Goal: Entertainment & Leisure: Browse casually

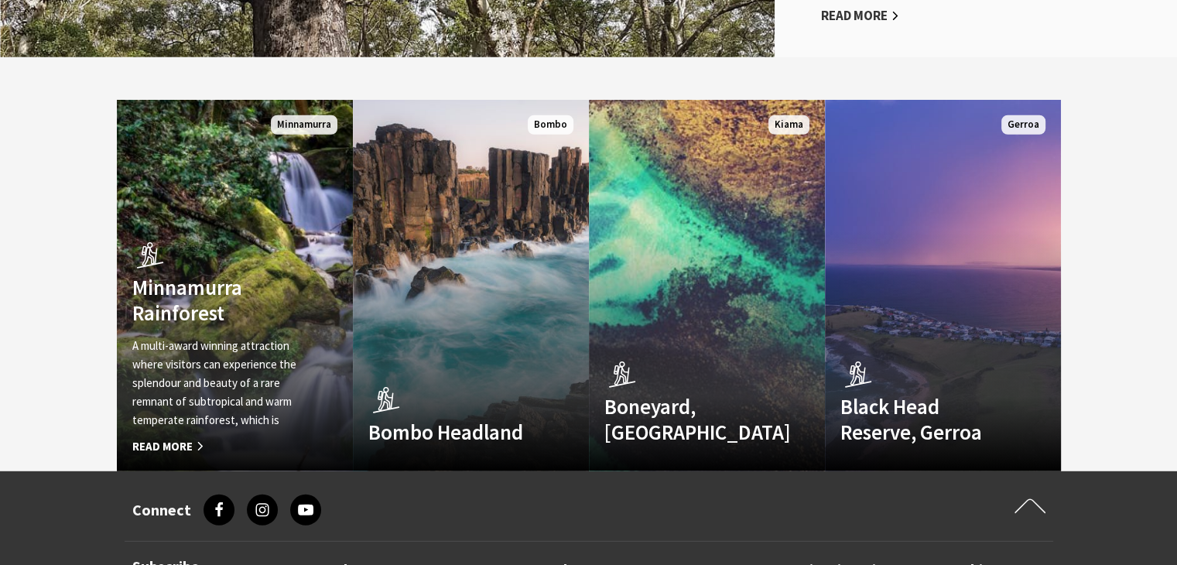
scroll to position [4241, 0]
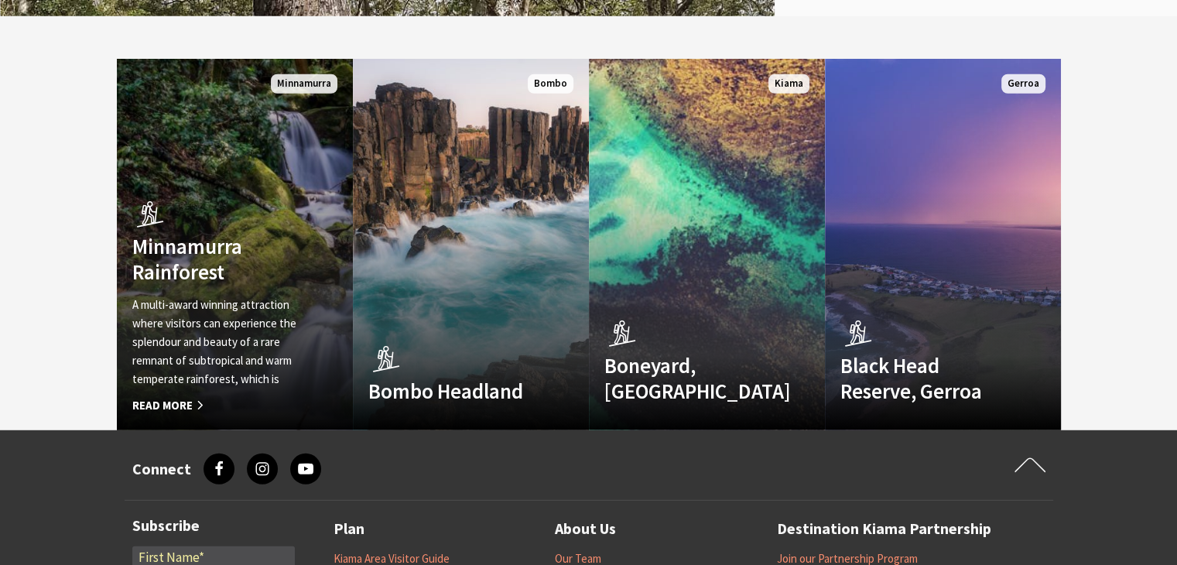
click at [198, 396] on span "Read More" at bounding box center [216, 405] width 169 height 19
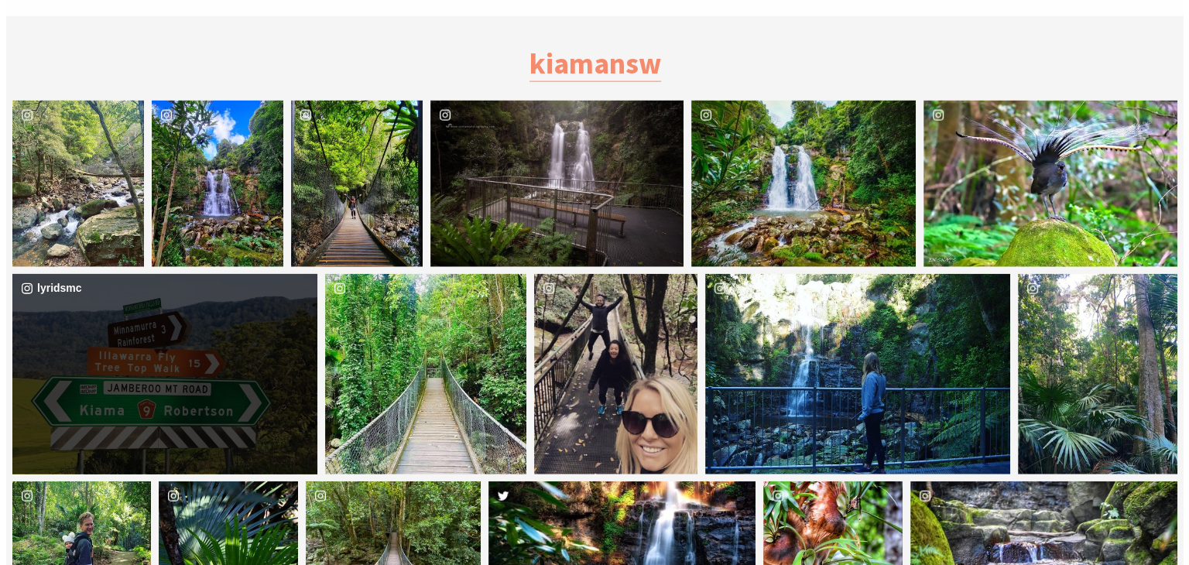
scroll to position [3516, 0]
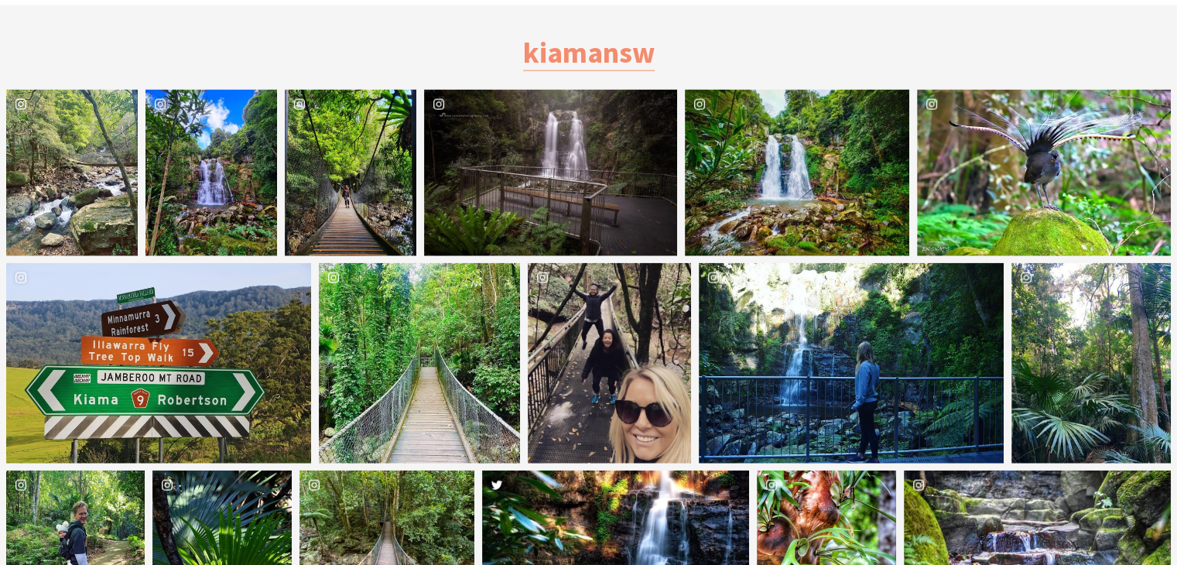
click at [61, 152] on div "image gallery, click to learn more about photo: Minnamurra Rainforest Walk 🌿💦#m…" at bounding box center [39, 173] width 66 height 166
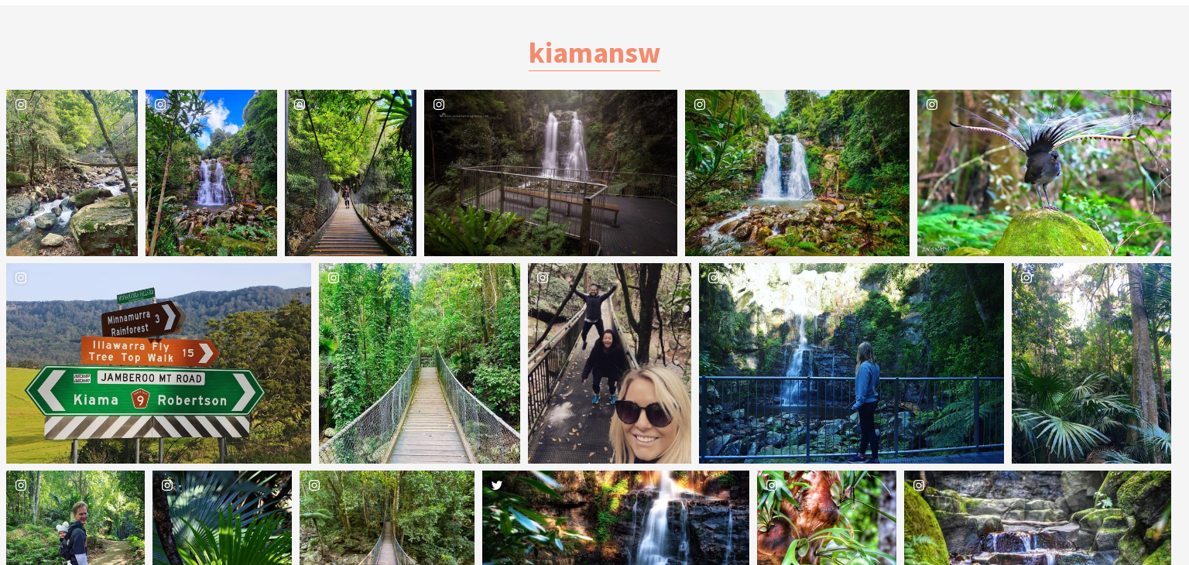
scroll to position [640, 1208]
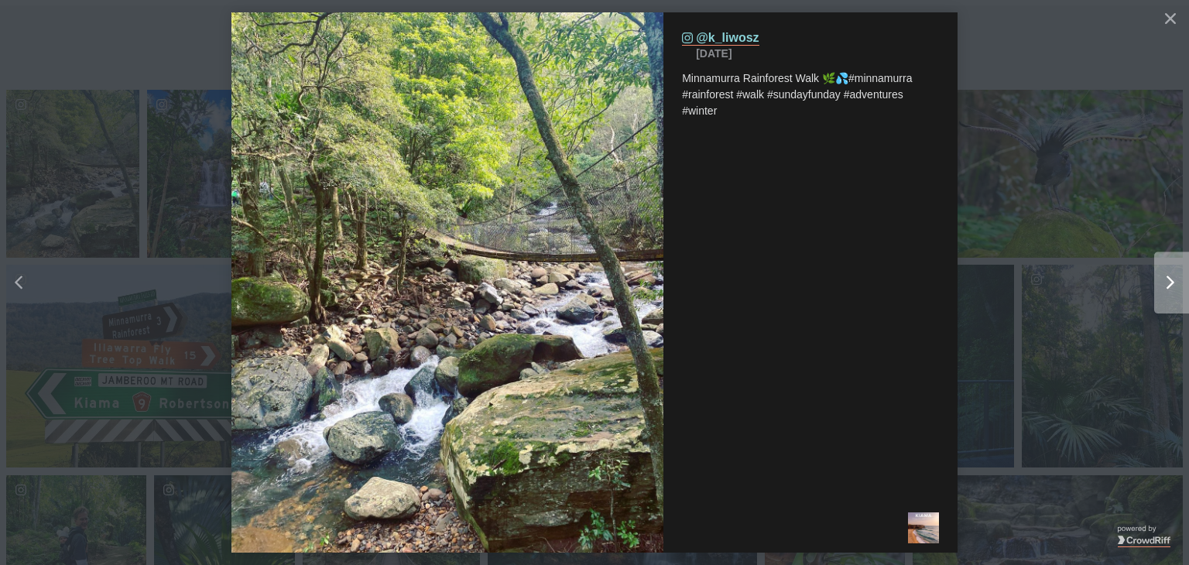
click at [1169, 279] on icon "chevron right icon" at bounding box center [1170, 282] width 8 height 14
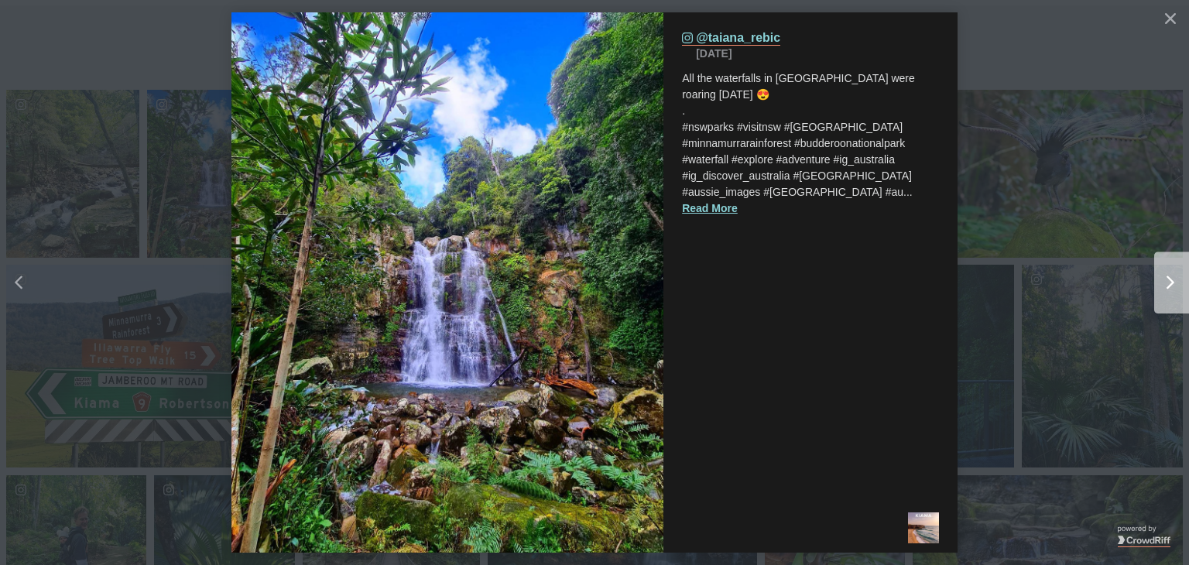
click at [1169, 279] on icon "chevron right icon" at bounding box center [1170, 282] width 8 height 14
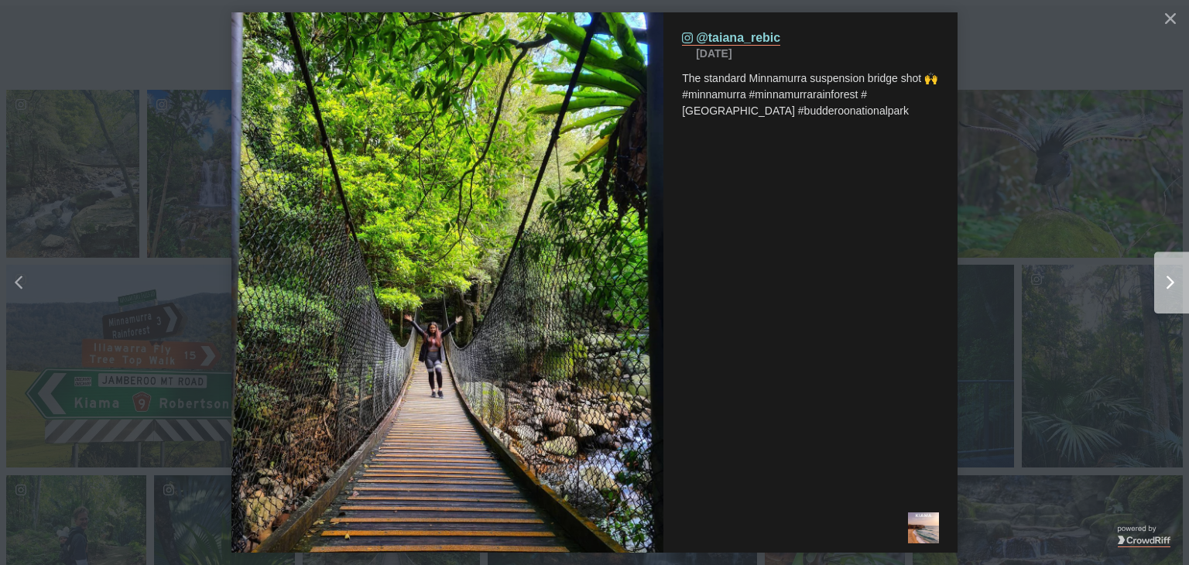
click at [1169, 279] on icon "chevron right icon" at bounding box center [1170, 282] width 8 height 14
